Goal: Find specific page/section

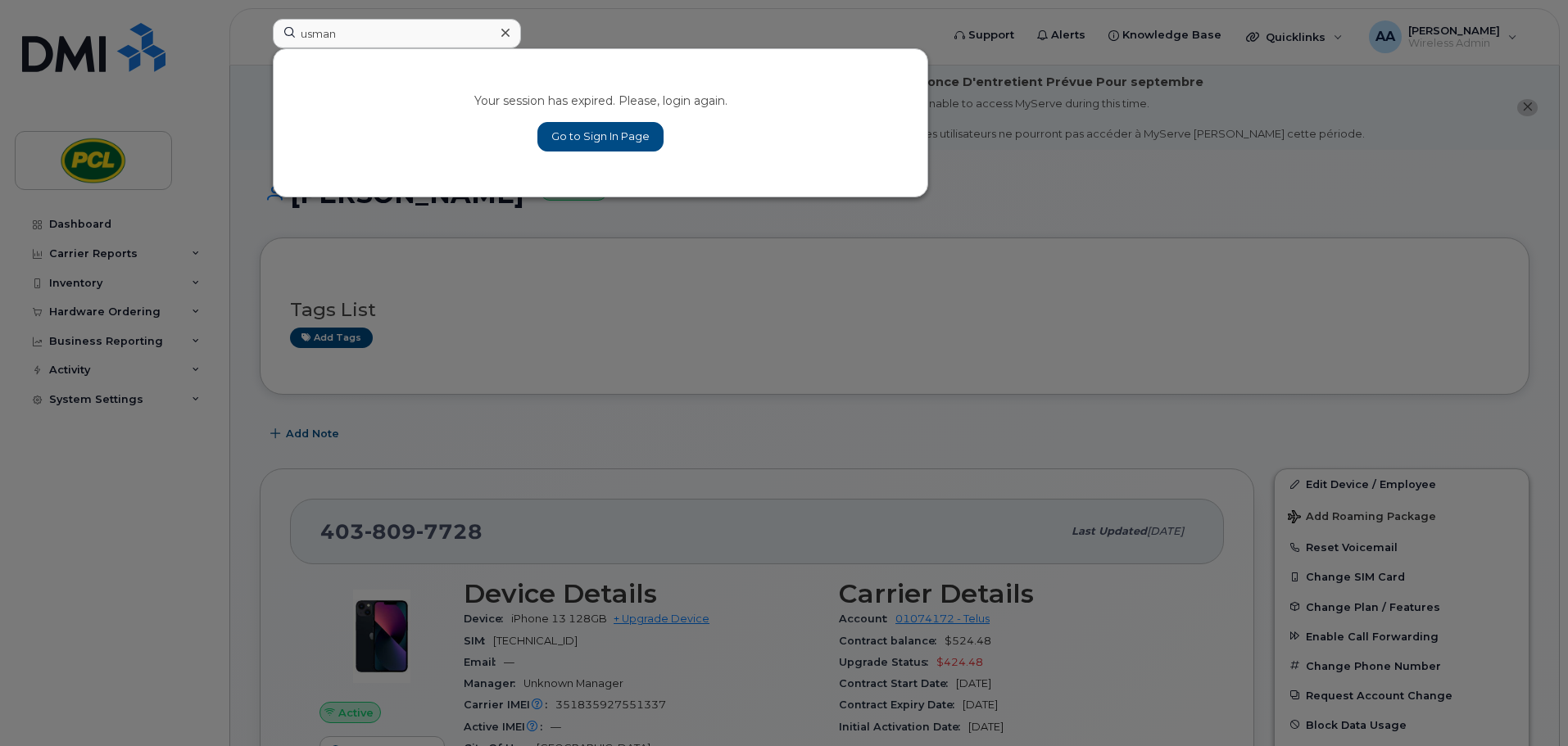
type input "usman"
click at [578, 138] on link "Go to Sign In Page" at bounding box center [600, 136] width 126 height 29
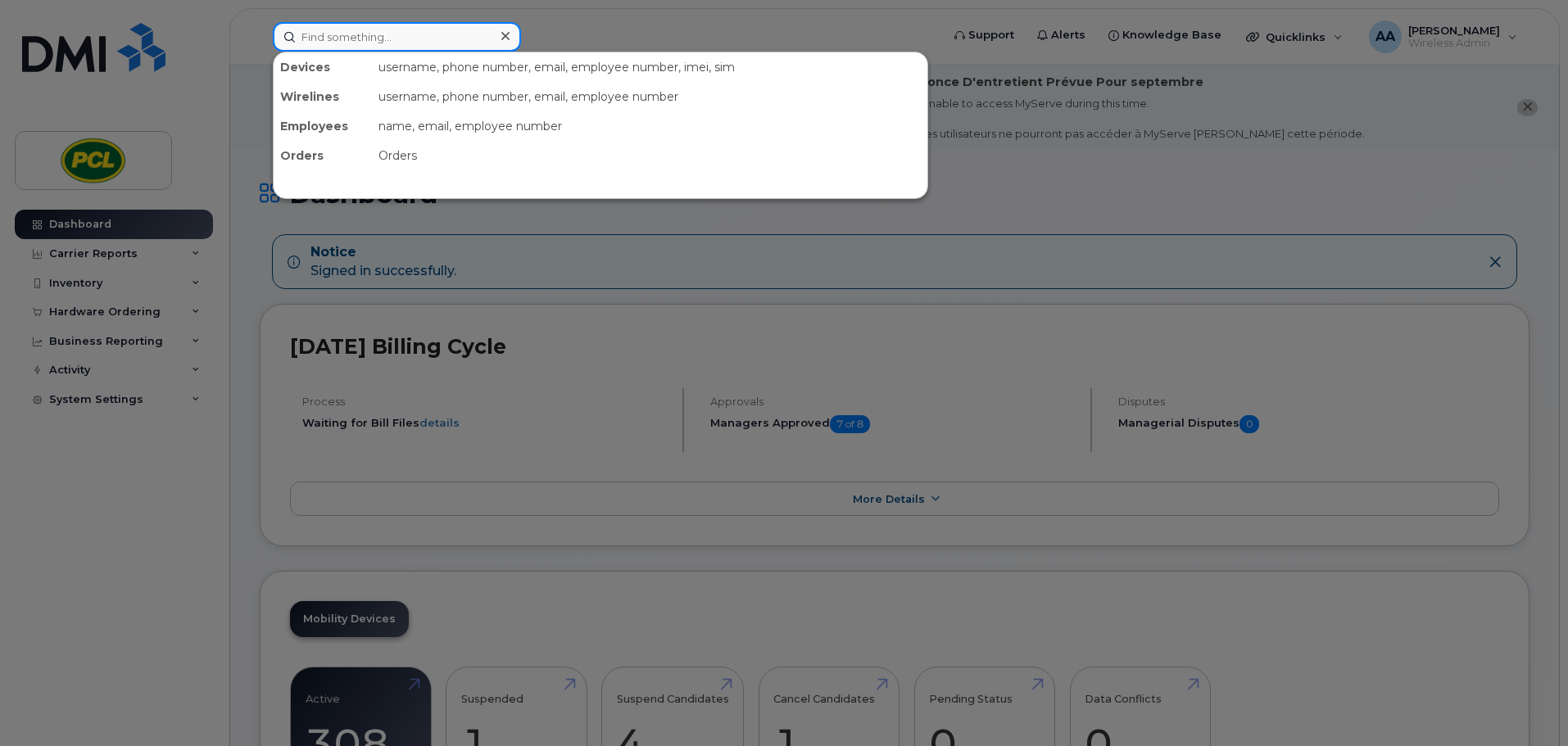
click at [370, 38] on input at bounding box center [396, 36] width 248 height 29
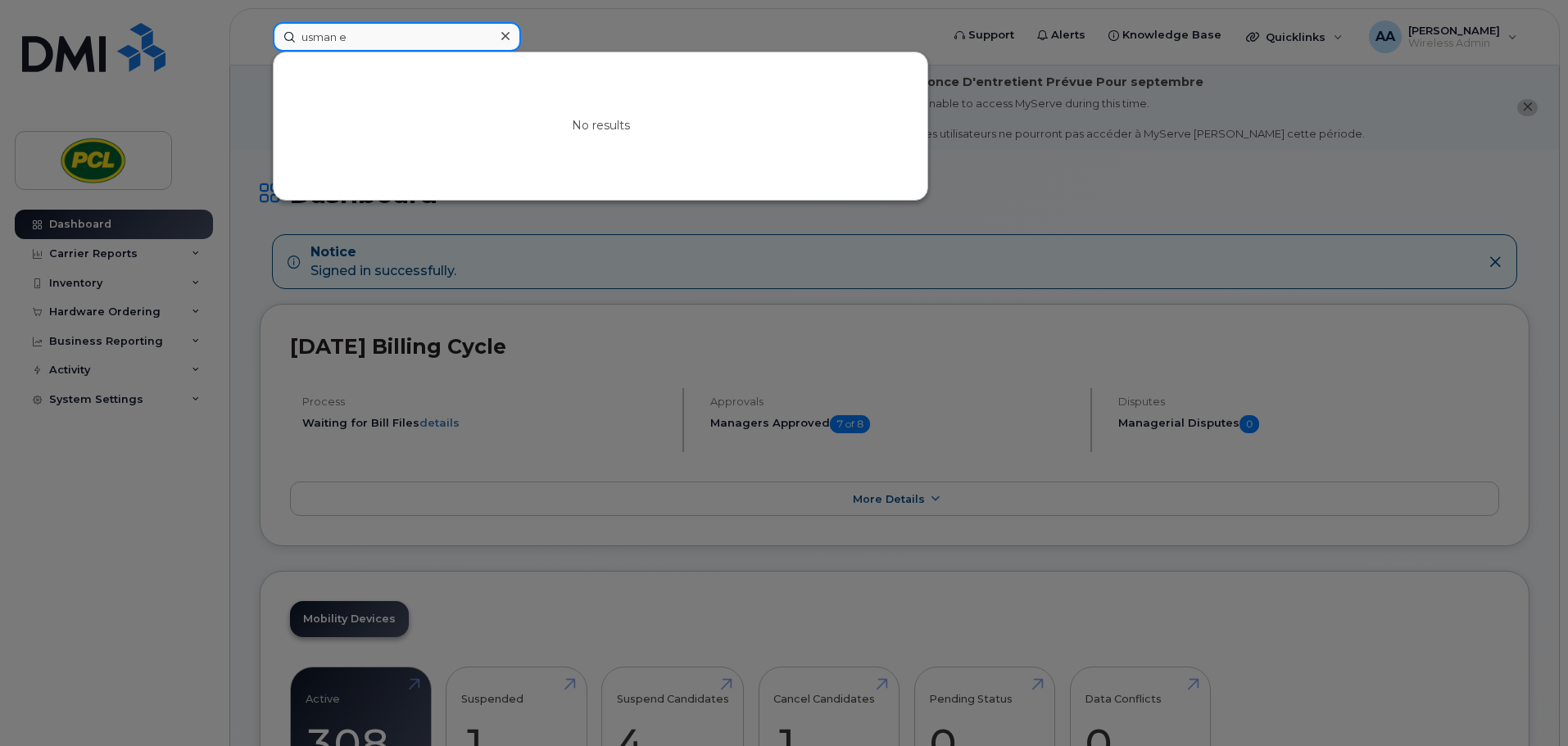
click at [387, 46] on input "usman e" at bounding box center [396, 36] width 248 height 29
drag, startPoint x: 372, startPoint y: 39, endPoint x: 220, endPoint y: 29, distance: 152.3
click at [260, 29] on div "usman e No results" at bounding box center [601, 36] width 683 height 29
click at [393, 28] on input "usman e" at bounding box center [396, 36] width 248 height 29
type input "[PERSON_NAME]"
